Goal: Information Seeking & Learning: Learn about a topic

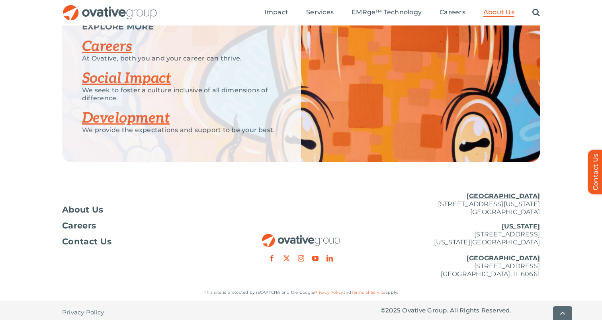
scroll to position [1081, 0]
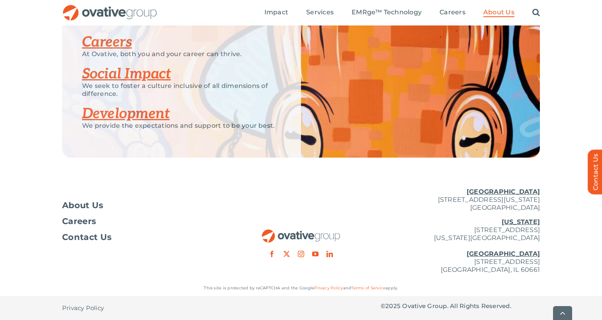
click at [139, 112] on link "Development" at bounding box center [126, 114] width 88 height 18
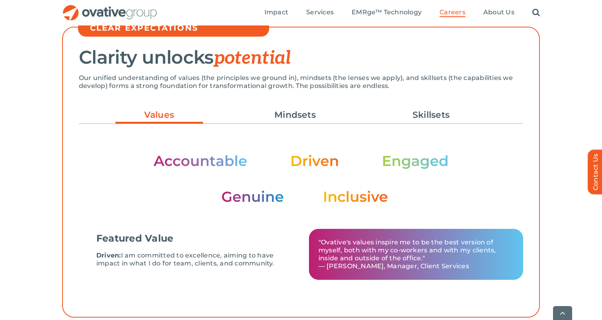
scroll to position [220, 0]
click at [301, 117] on link "Mindsets" at bounding box center [295, 115] width 88 height 14
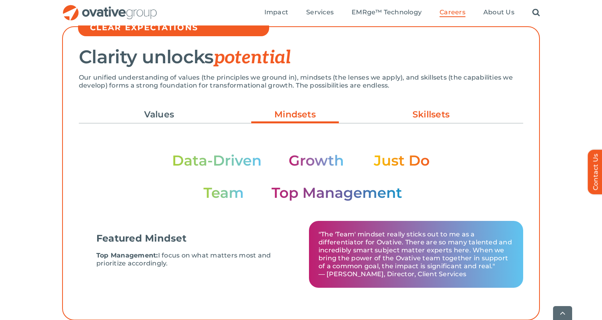
click at [400, 119] on link "Skillsets" at bounding box center [431, 115] width 88 height 14
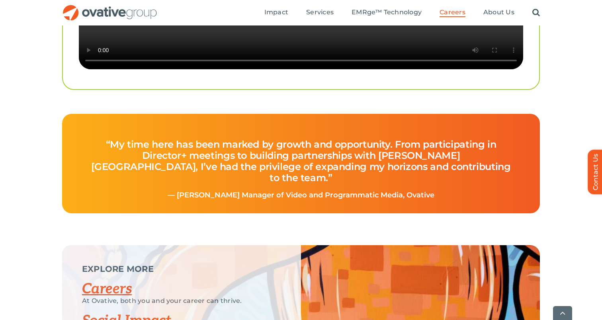
scroll to position [1797, 0]
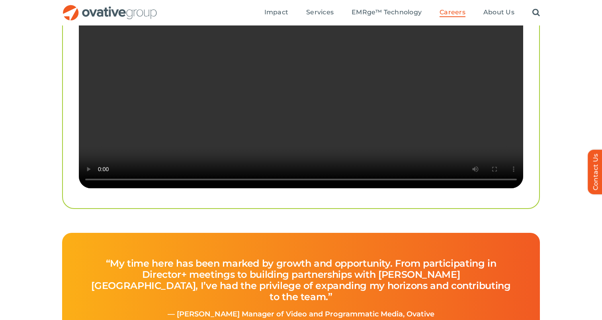
click at [456, 103] on video "Sorry, your browser doesn't support embedded videos." at bounding box center [301, 77] width 444 height 222
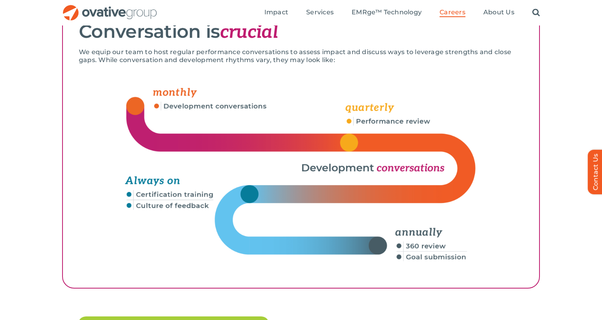
scroll to position [1231, 0]
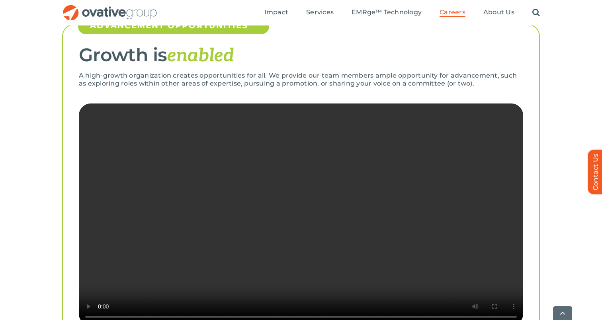
click at [429, 183] on video "Sorry, your browser doesn't support embedded videos." at bounding box center [301, 214] width 444 height 222
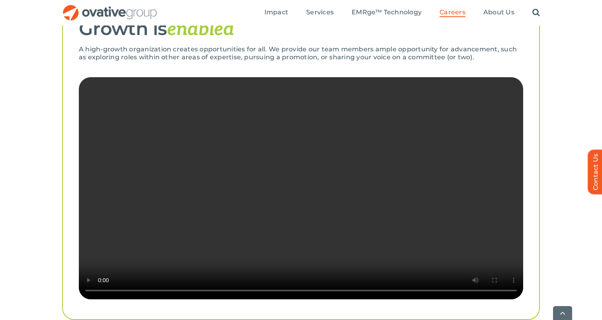
scroll to position [1561, 0]
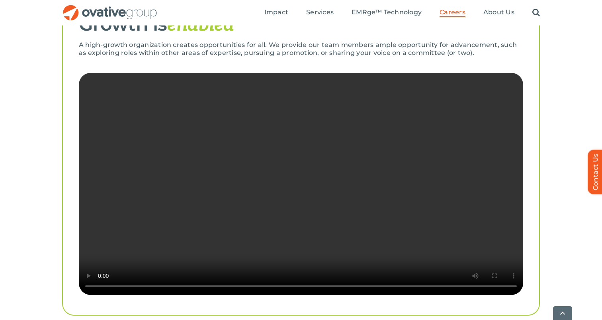
click at [496, 213] on video "Sorry, your browser doesn't support embedded videos." at bounding box center [301, 184] width 444 height 222
click at [493, 224] on video "Sorry, your browser doesn't support embedded videos." at bounding box center [301, 184] width 444 height 222
click at [480, 265] on video "Sorry, your browser doesn't support embedded videos." at bounding box center [301, 184] width 444 height 222
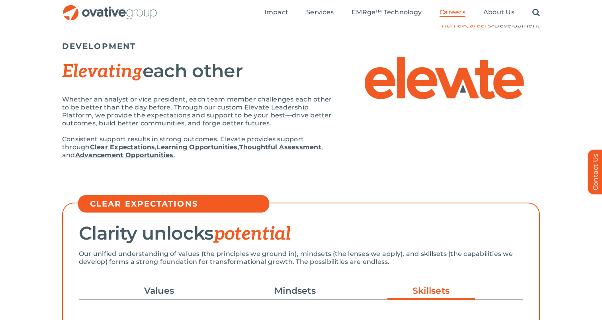
scroll to position [0, 0]
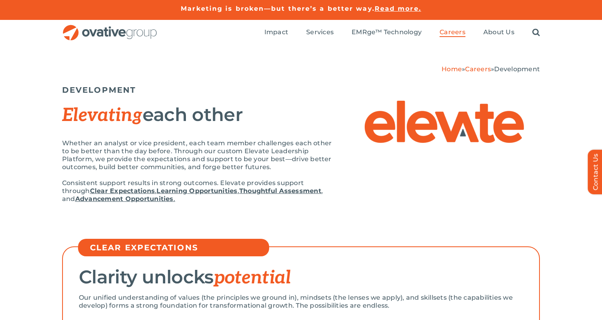
click at [200, 191] on link "Learning Opportunities" at bounding box center [196, 191] width 81 height 8
click at [501, 38] on ul "Impact Expert Insights Case Studies Awards & Press Services Media Measurement C…" at bounding box center [401, 32] width 275 height 25
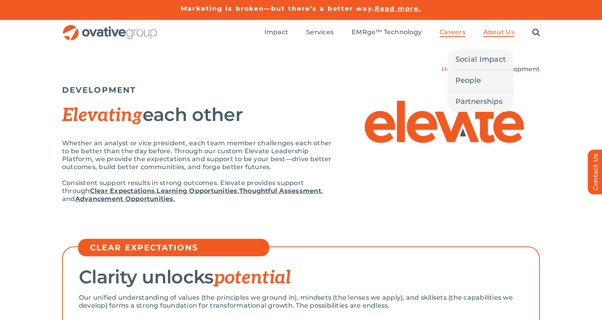
click at [501, 35] on span "About Us" at bounding box center [498, 32] width 31 height 8
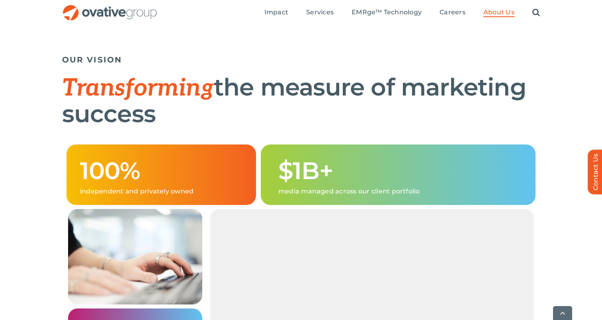
scroll to position [408, 0]
